Goal: Task Accomplishment & Management: Complete application form

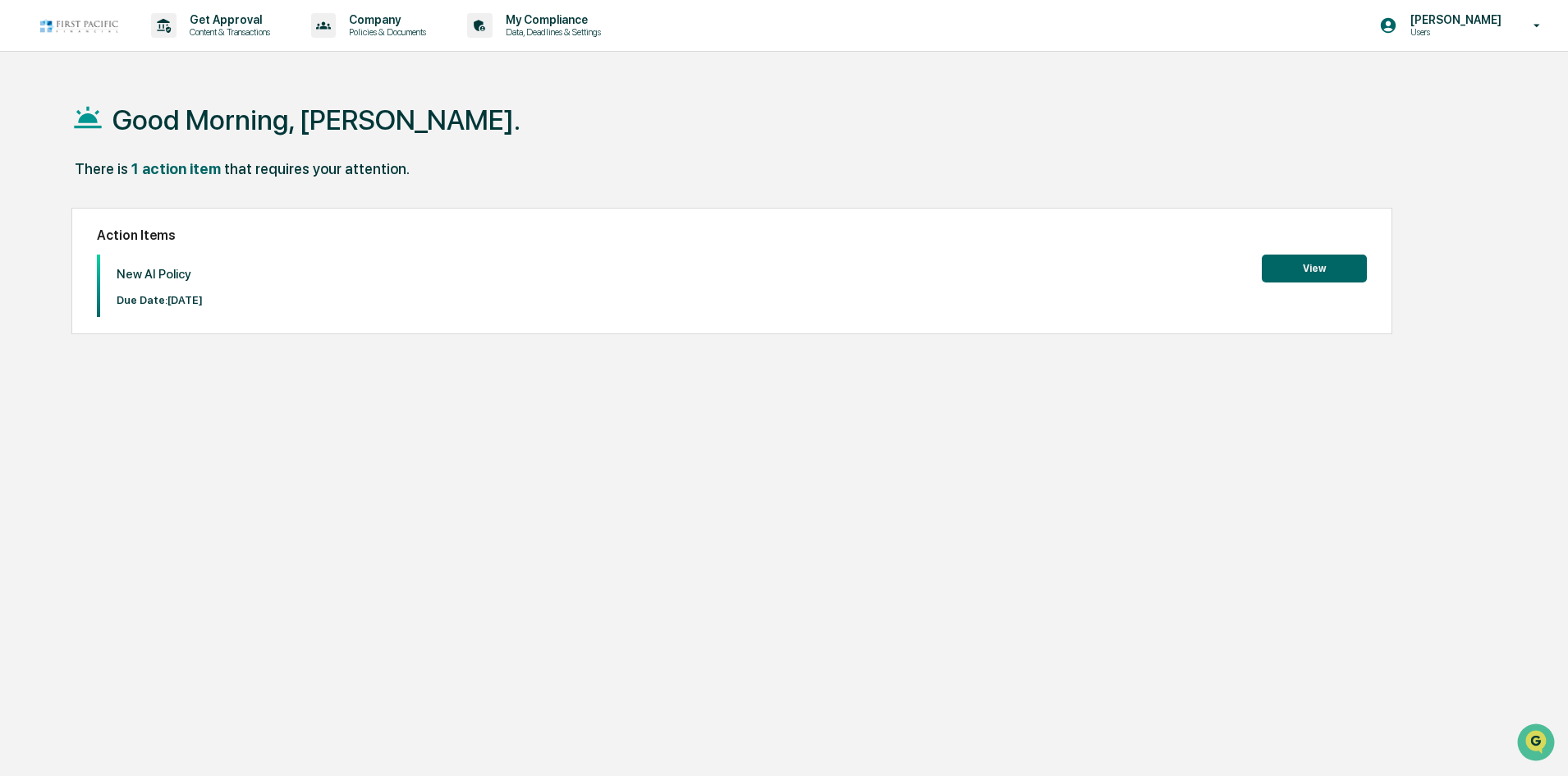
click at [1304, 270] on button "View" at bounding box center [1315, 268] width 105 height 28
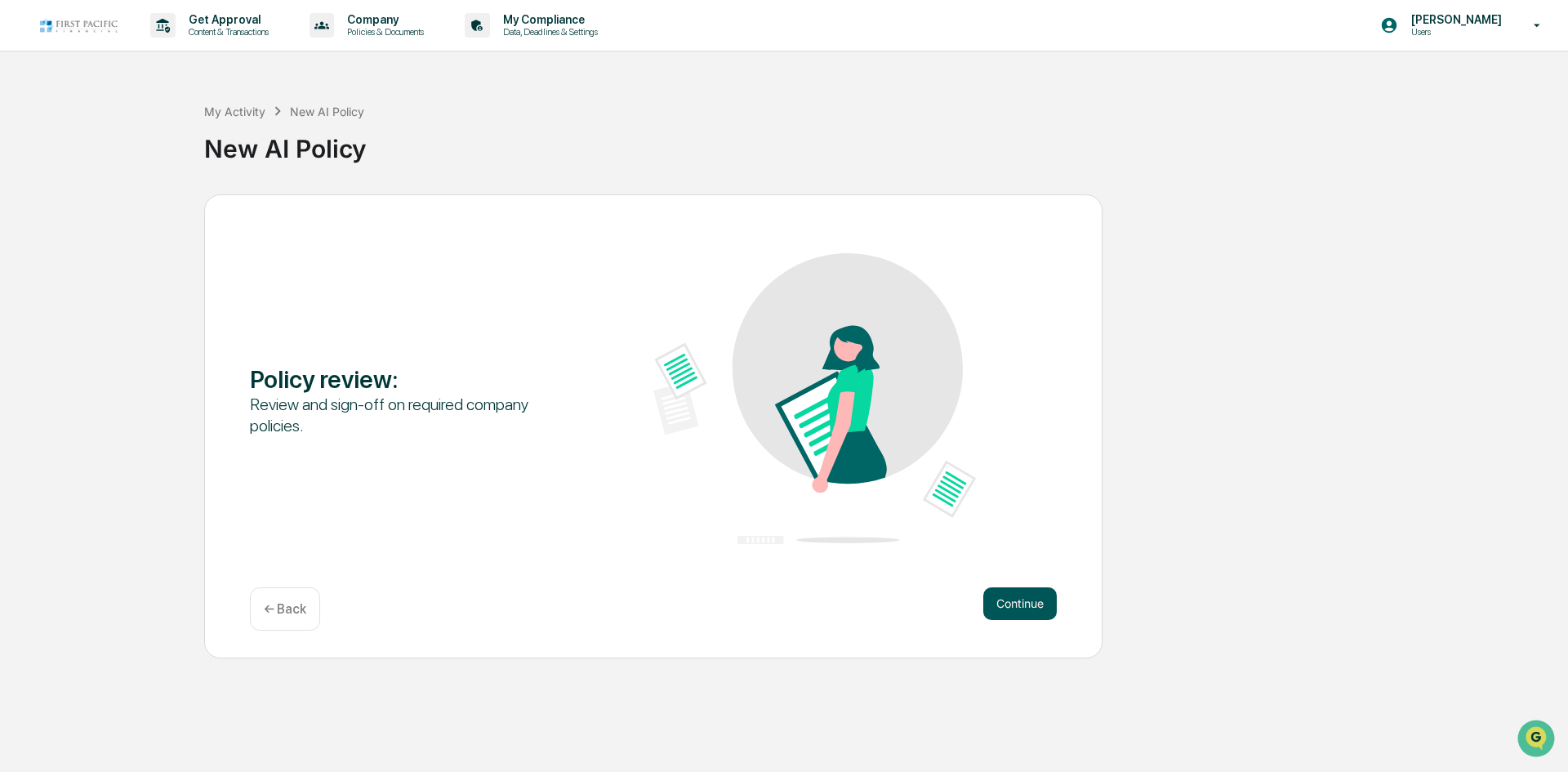
click at [1010, 604] on button "Continue" at bounding box center [1019, 603] width 73 height 32
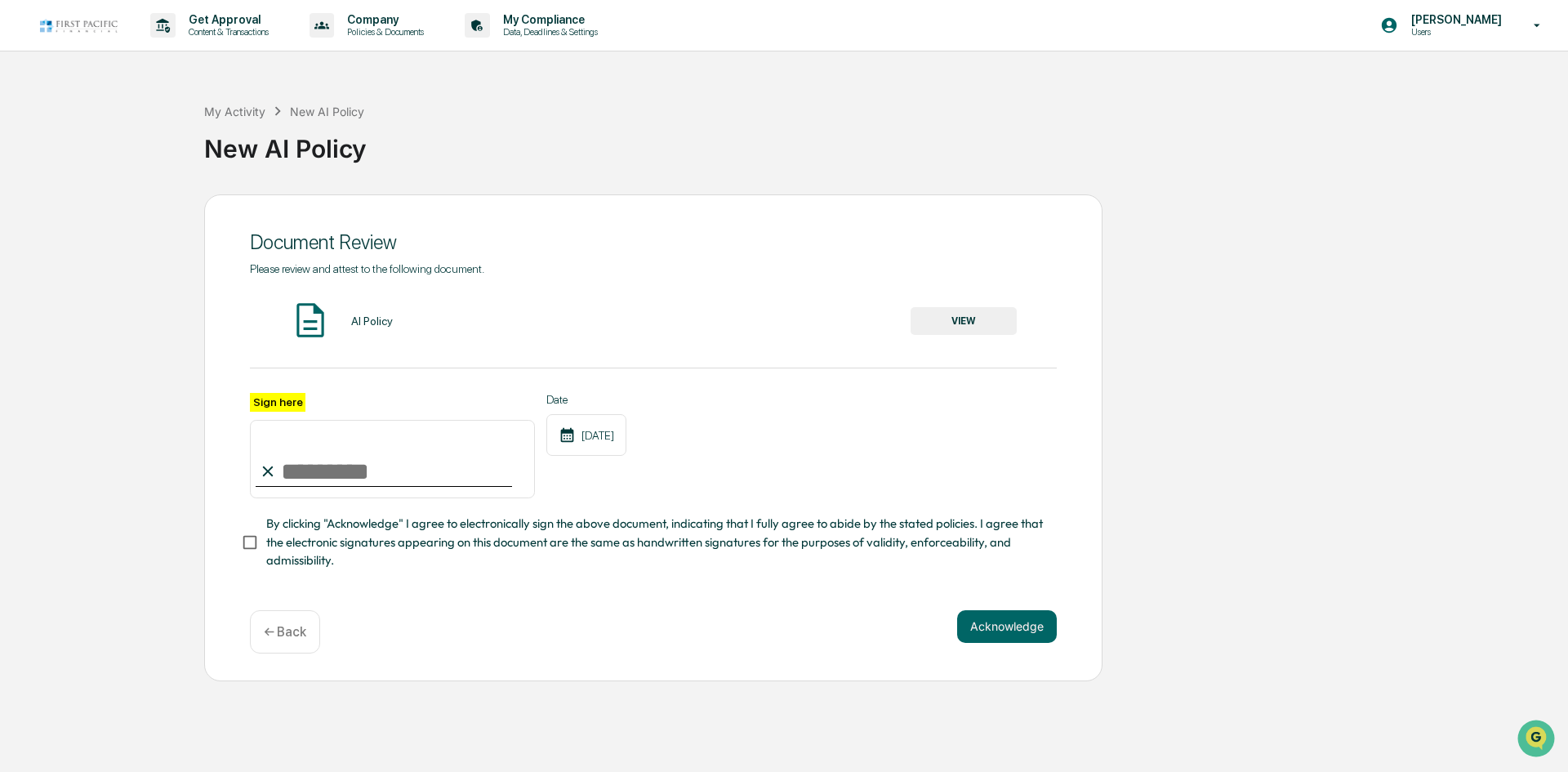
click at [943, 314] on button "VIEW" at bounding box center [963, 321] width 106 height 28
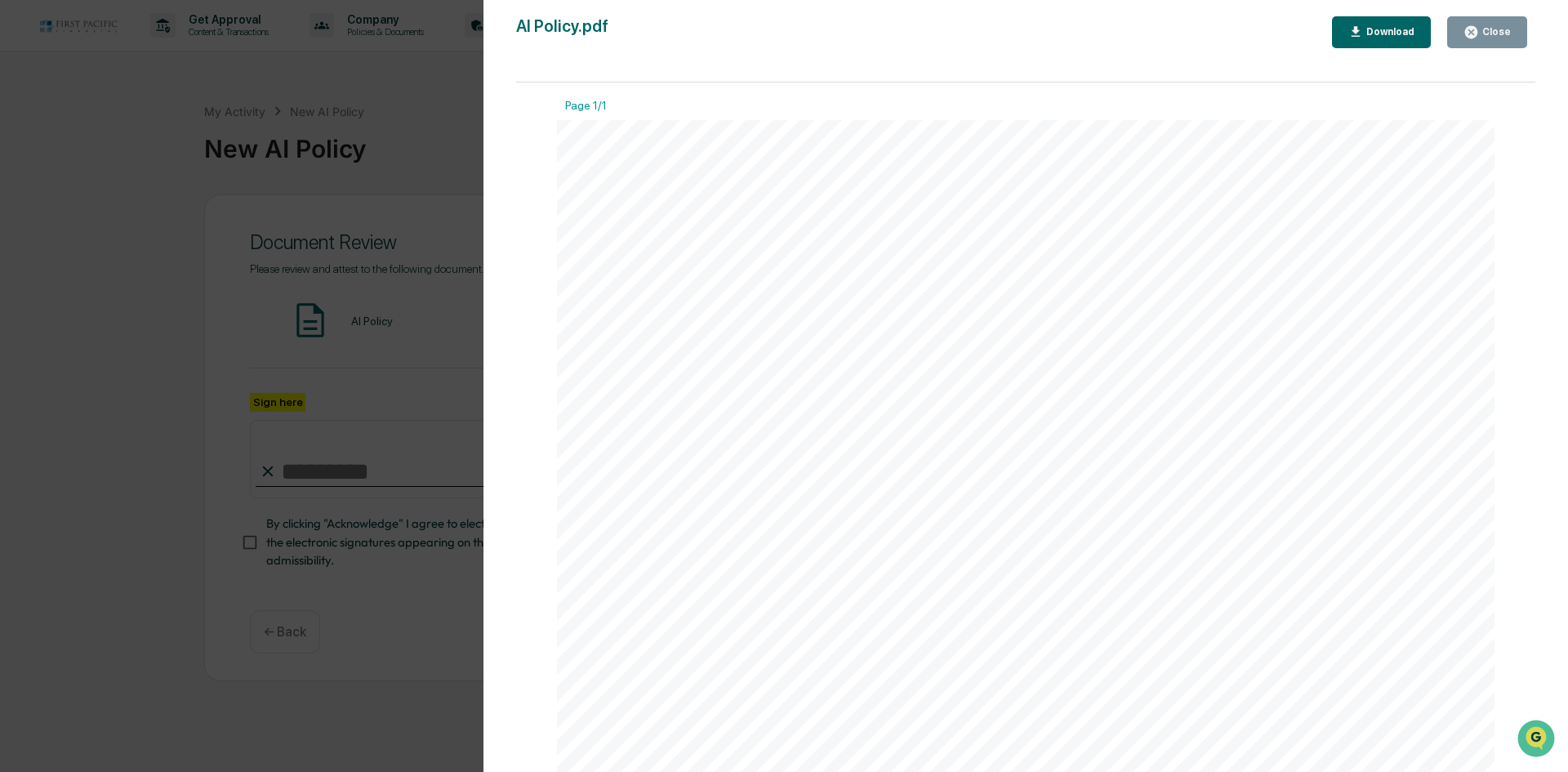
click at [1501, 36] on div "Close" at bounding box center [1495, 32] width 32 height 11
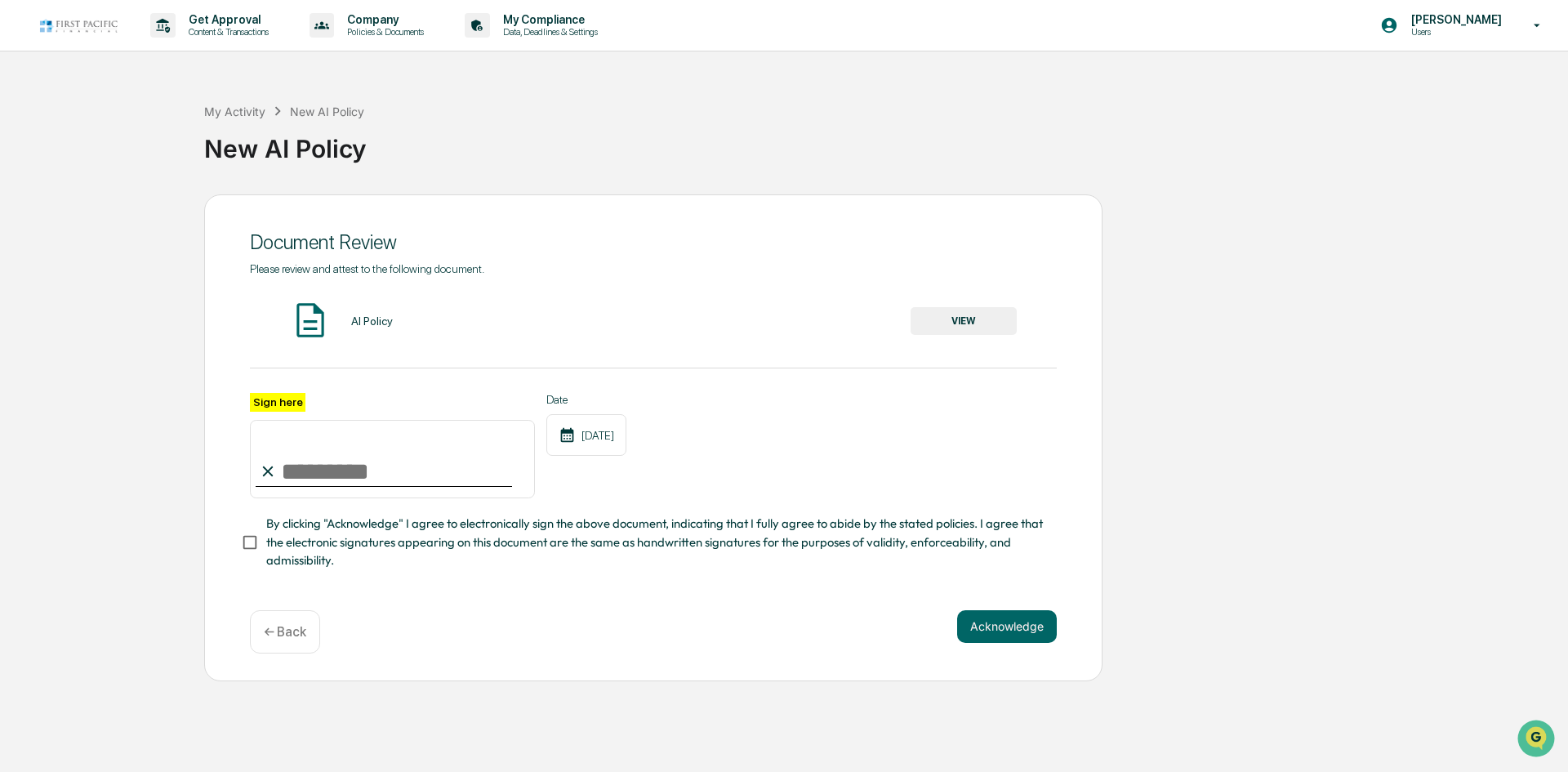
click at [364, 483] on input "Sign here" at bounding box center [392, 459] width 285 height 78
type input "**********"
click at [1008, 637] on button "Acknowledge" at bounding box center [1007, 626] width 100 height 32
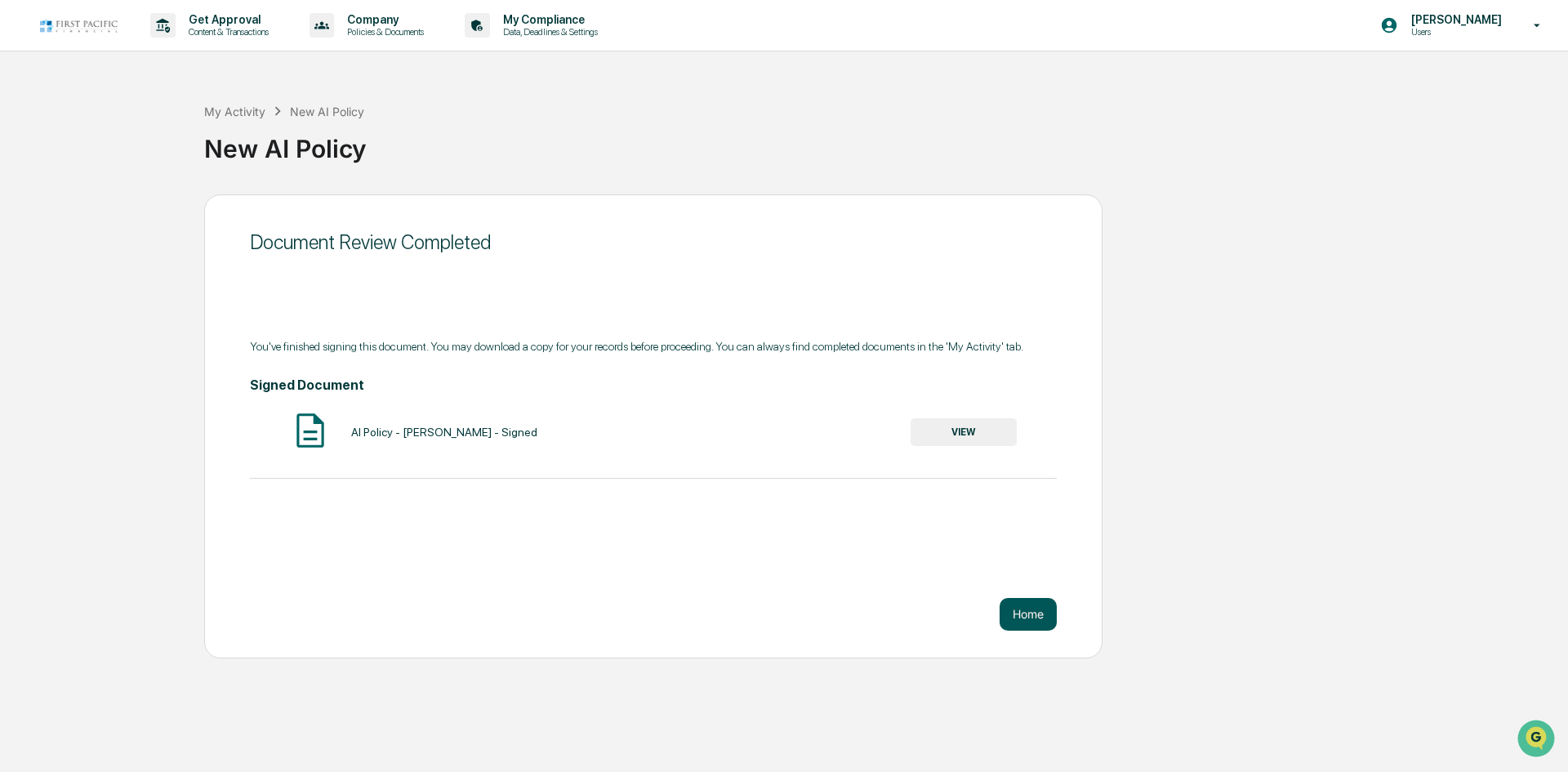
click at [1025, 621] on button "Home" at bounding box center [1028, 614] width 57 height 32
